Goal: Task Accomplishment & Management: Use online tool/utility

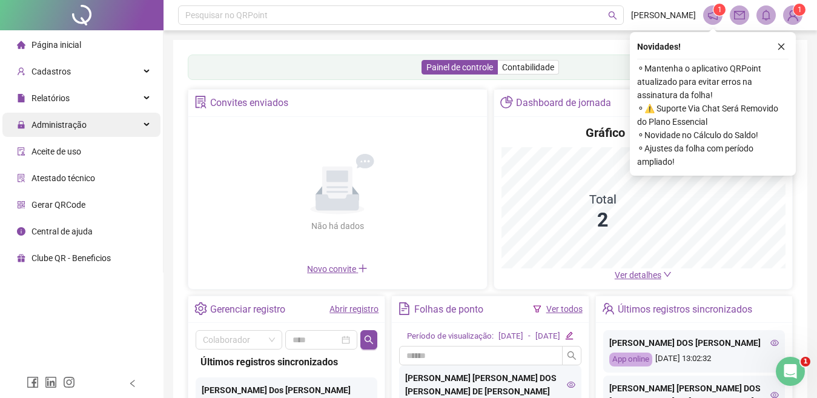
click at [55, 122] on span "Administração" at bounding box center [59, 125] width 55 height 10
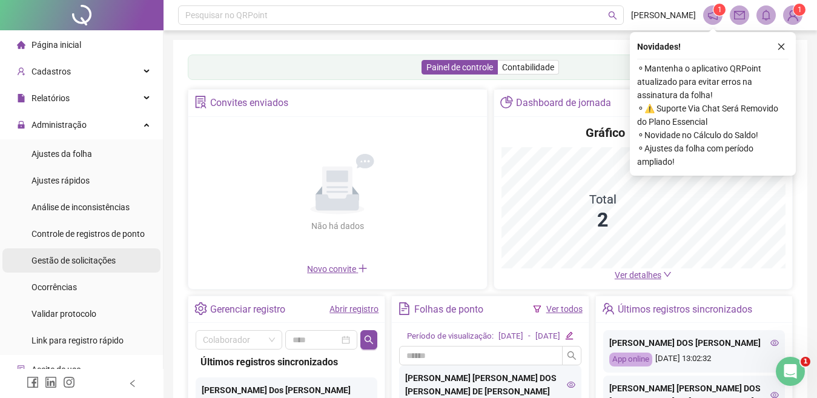
click at [84, 262] on span "Gestão de solicitações" at bounding box center [74, 261] width 84 height 10
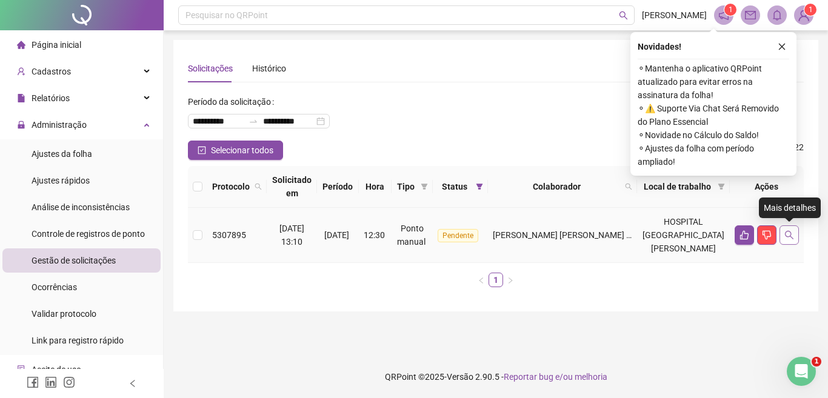
click at [784, 238] on icon "search" at bounding box center [789, 235] width 10 height 10
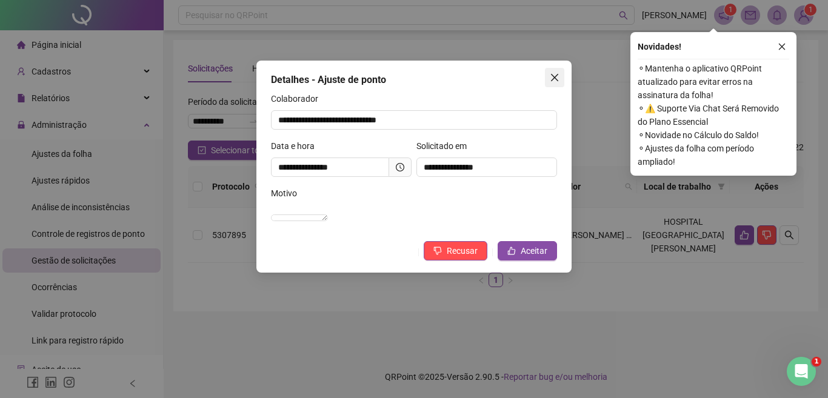
click at [550, 78] on icon "close" at bounding box center [555, 78] width 10 height 10
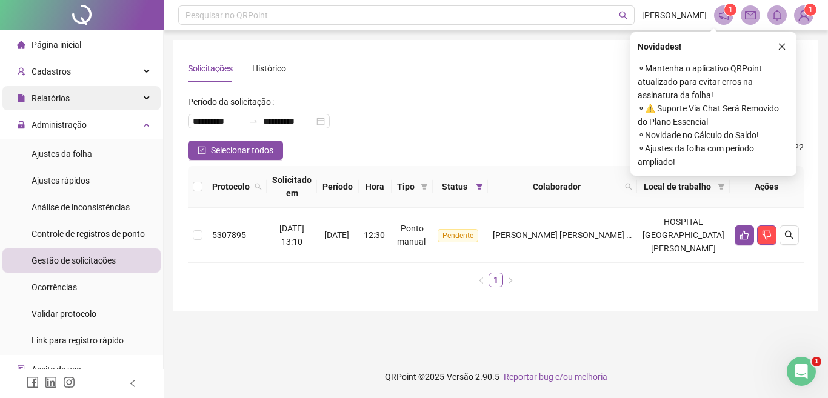
click at [79, 92] on div "Relatórios" at bounding box center [81, 98] width 158 height 24
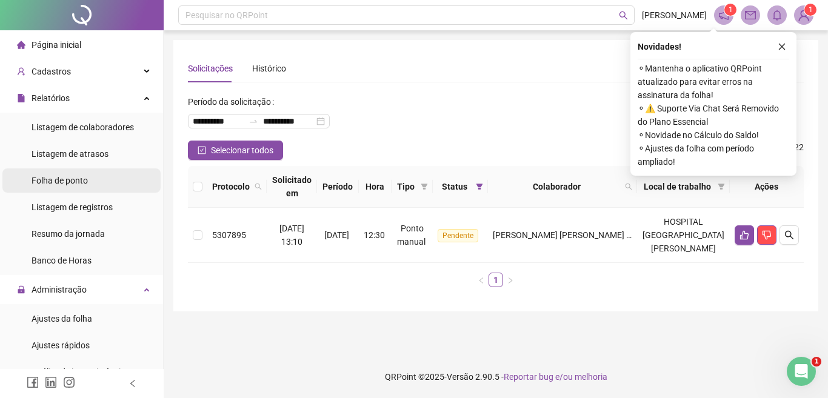
click at [86, 184] on span "Folha de ponto" at bounding box center [60, 181] width 56 height 10
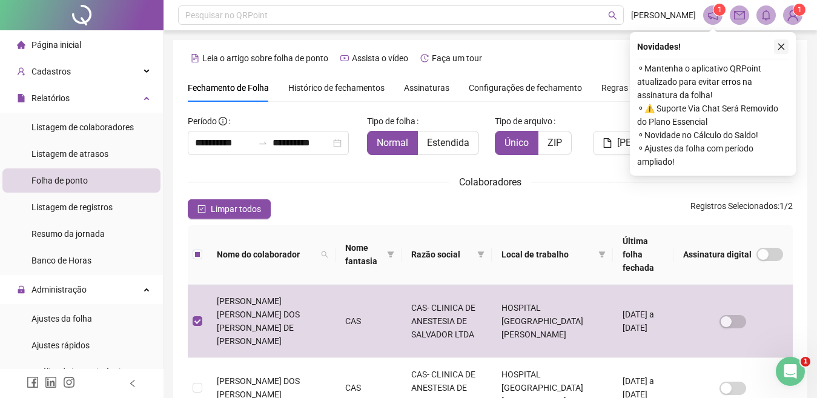
click at [778, 45] on icon "close" at bounding box center [781, 46] width 8 height 8
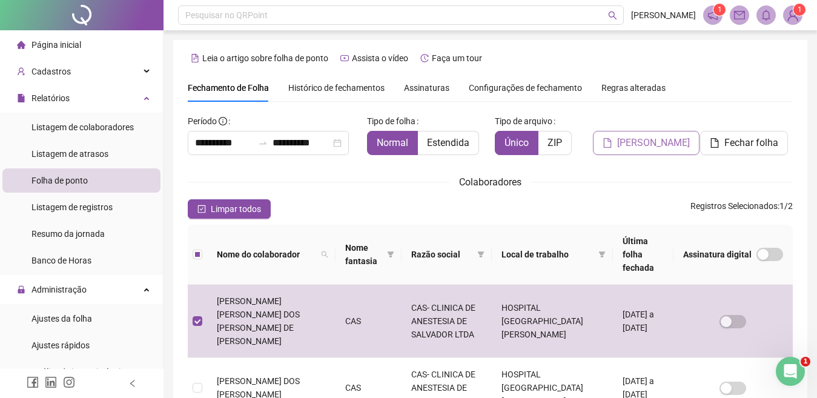
click at [641, 147] on span "[PERSON_NAME]" at bounding box center [653, 143] width 73 height 15
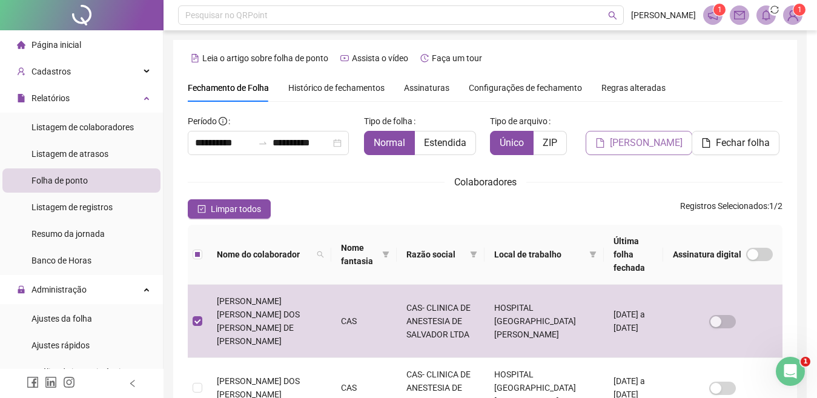
scroll to position [49, 0]
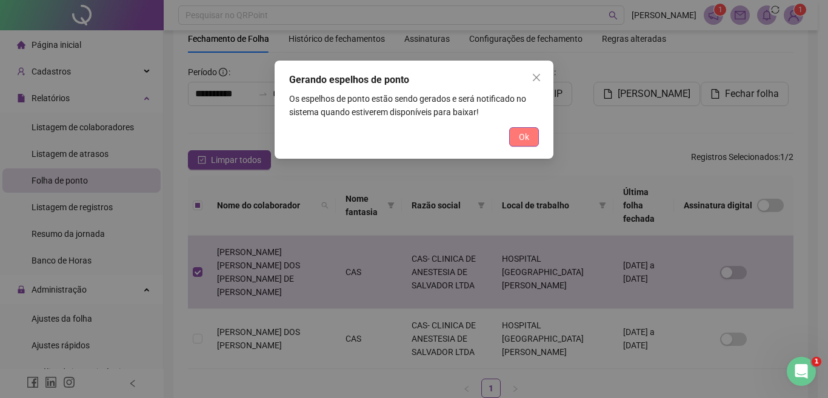
click at [515, 139] on button "Ok" at bounding box center [524, 136] width 30 height 19
